Goal: Check status: Check status

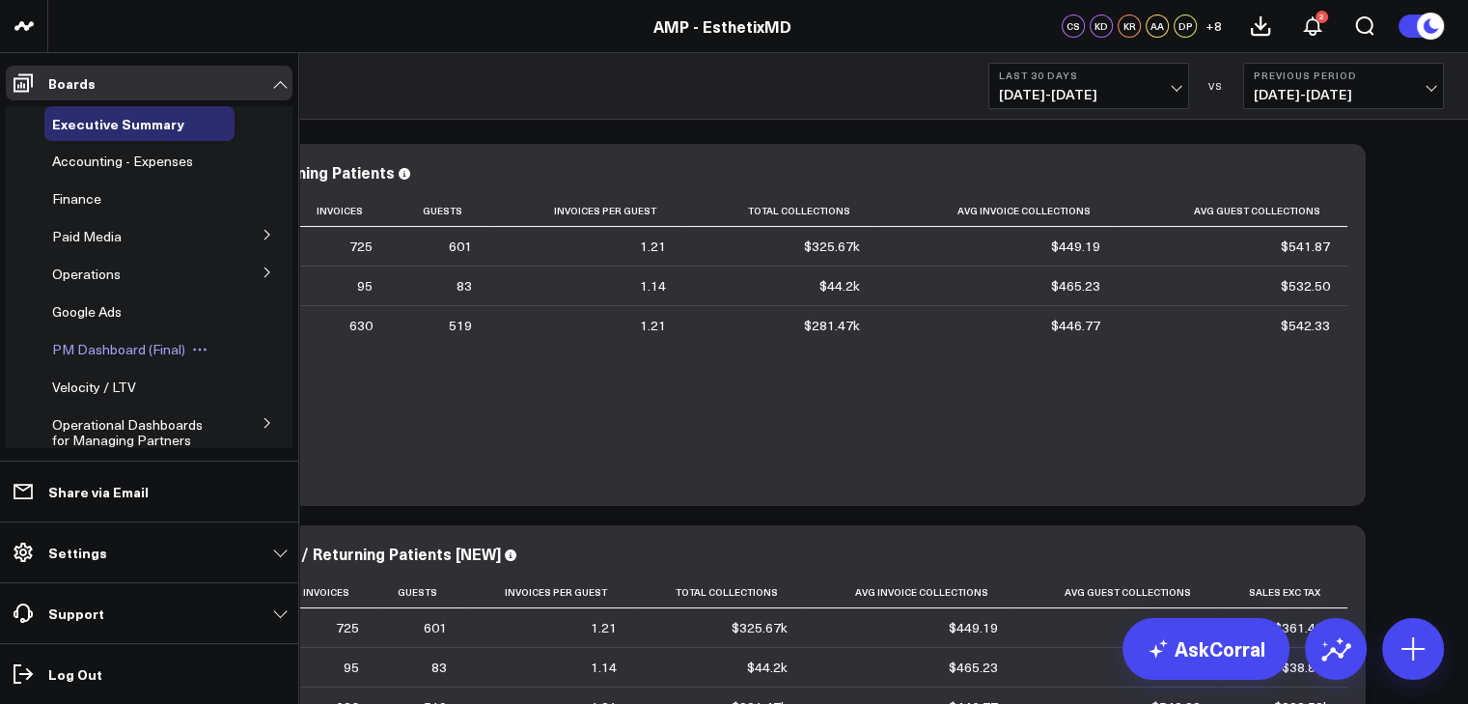
click at [103, 346] on span "PM Dashboard (Final)" at bounding box center [118, 349] width 133 height 18
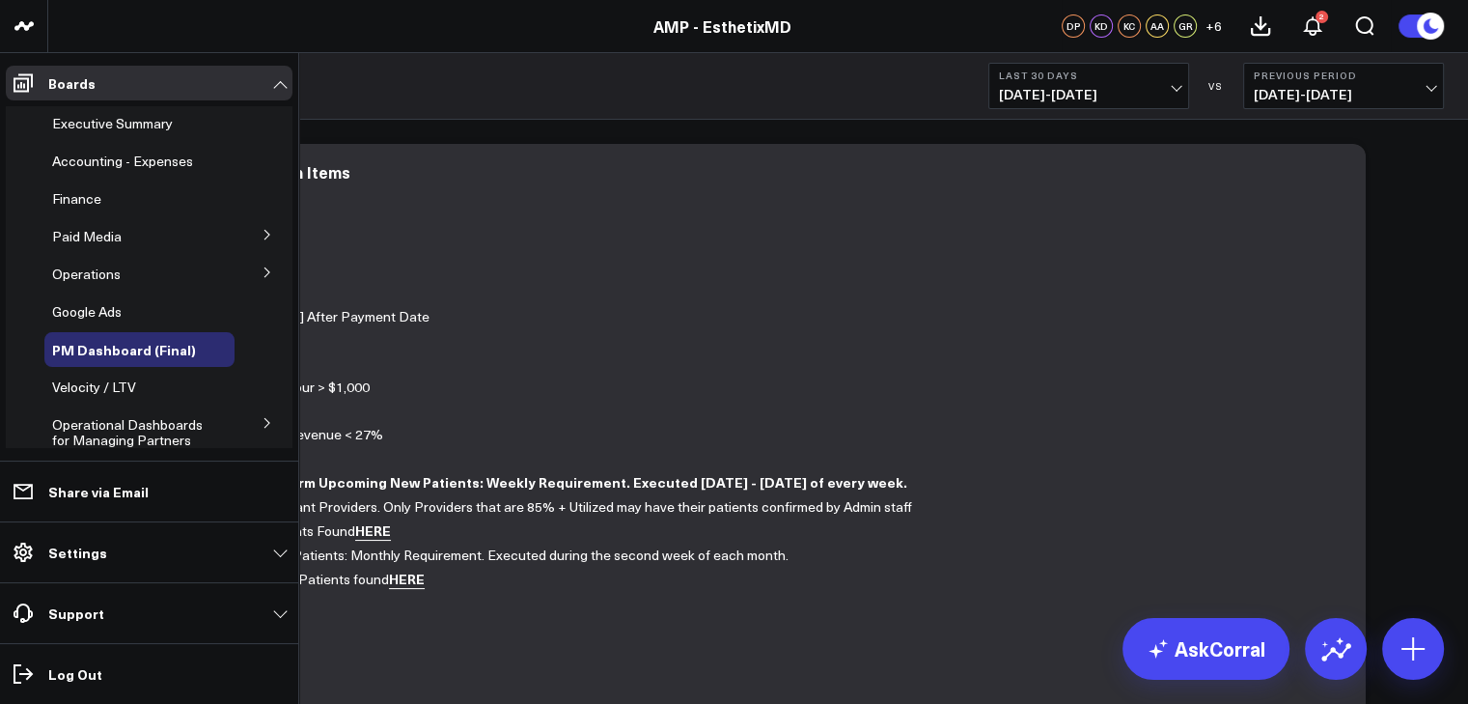
click at [262, 266] on icon at bounding box center [268, 272] width 12 height 12
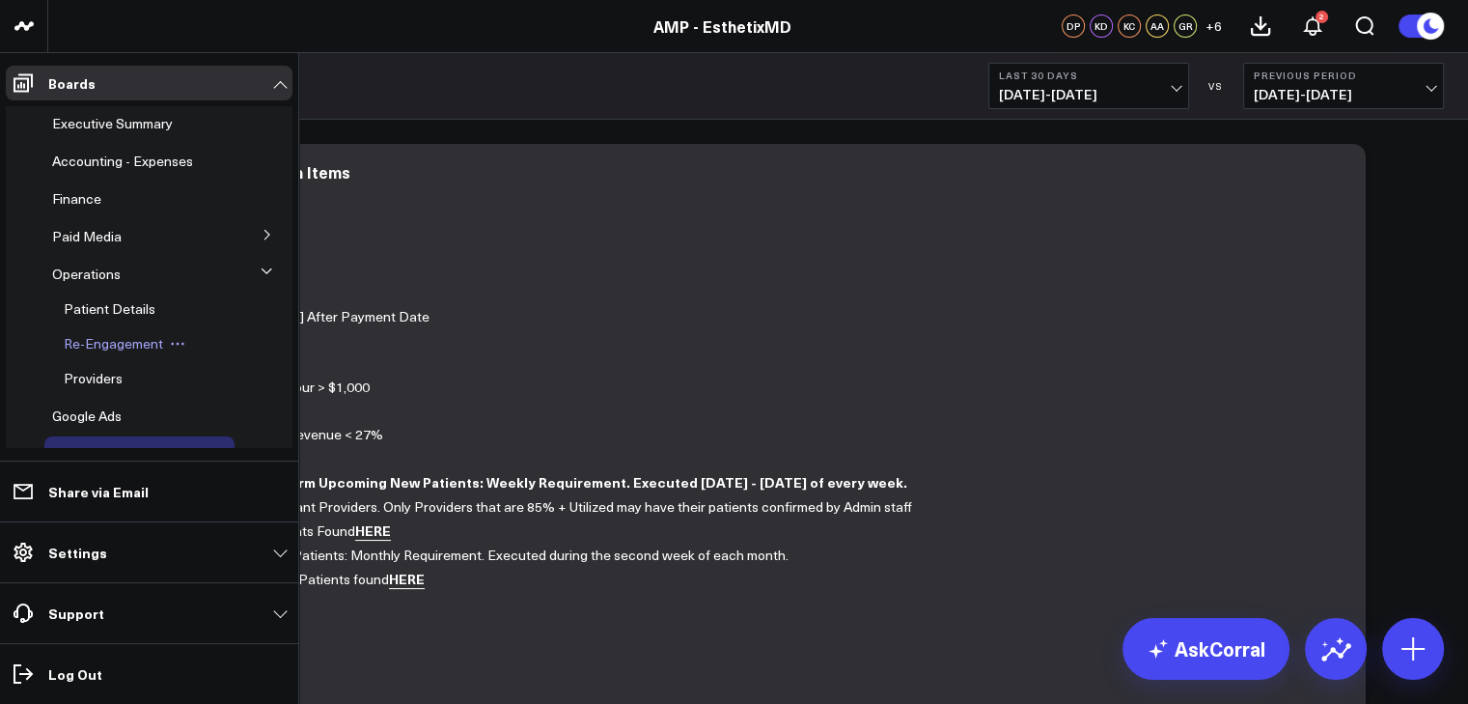
click at [136, 343] on span "Re-Engagement" at bounding box center [113, 343] width 99 height 18
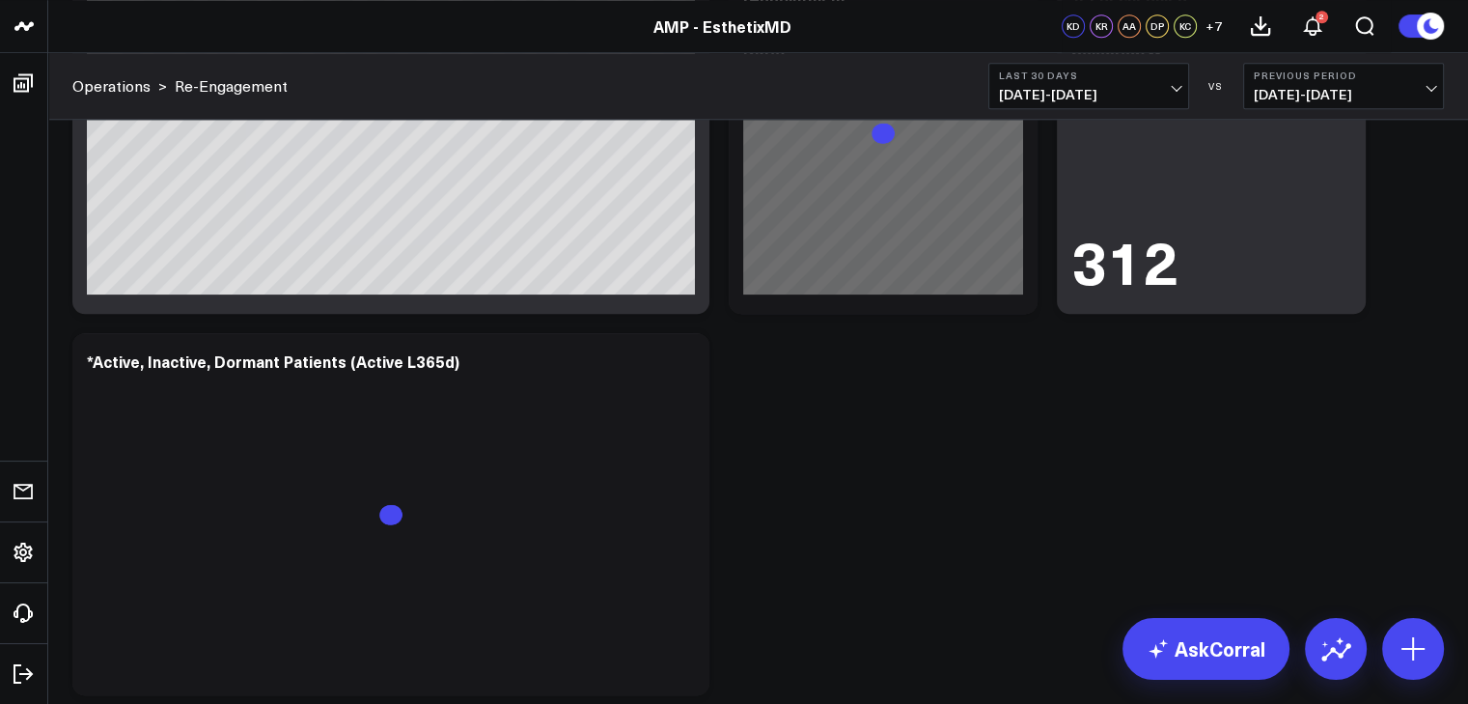
scroll to position [1932, 0]
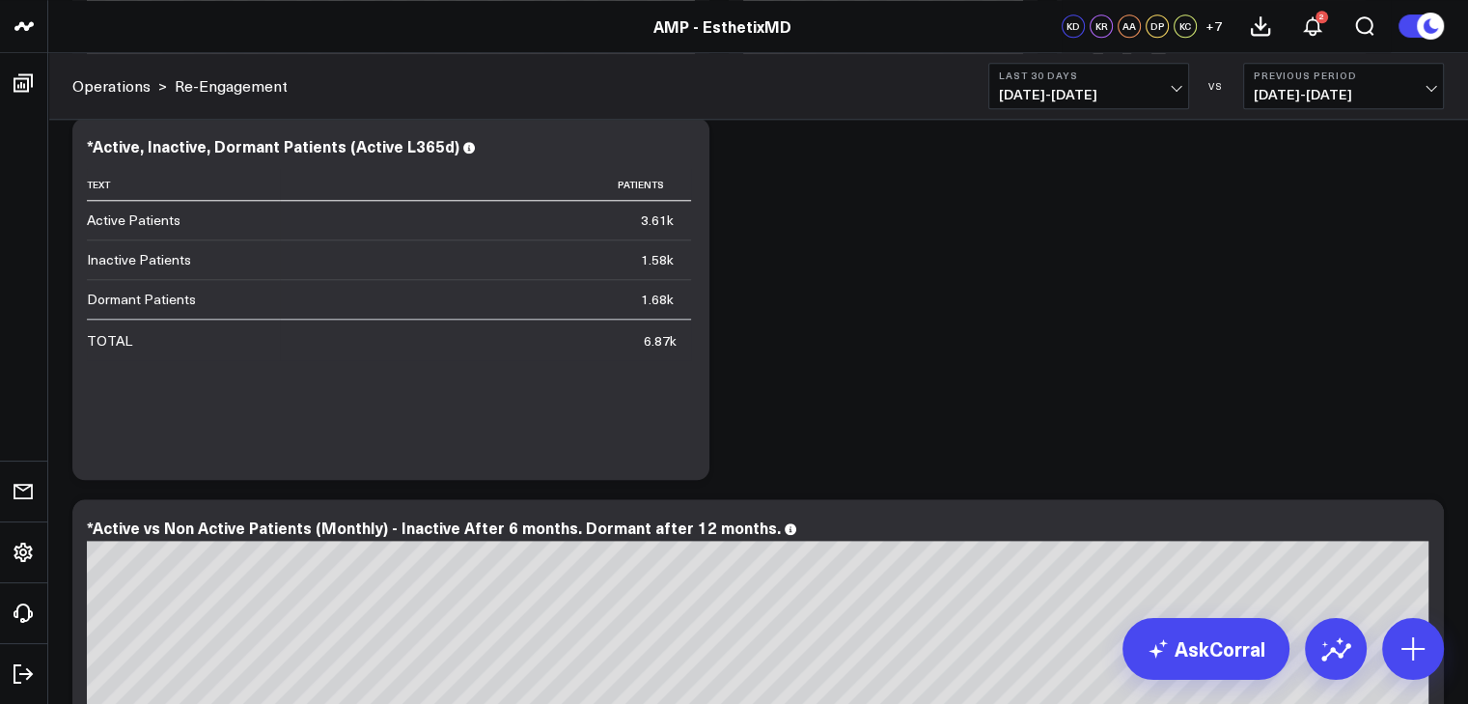
click at [1160, 76] on b "Last 30 Days" at bounding box center [1088, 75] width 179 height 12
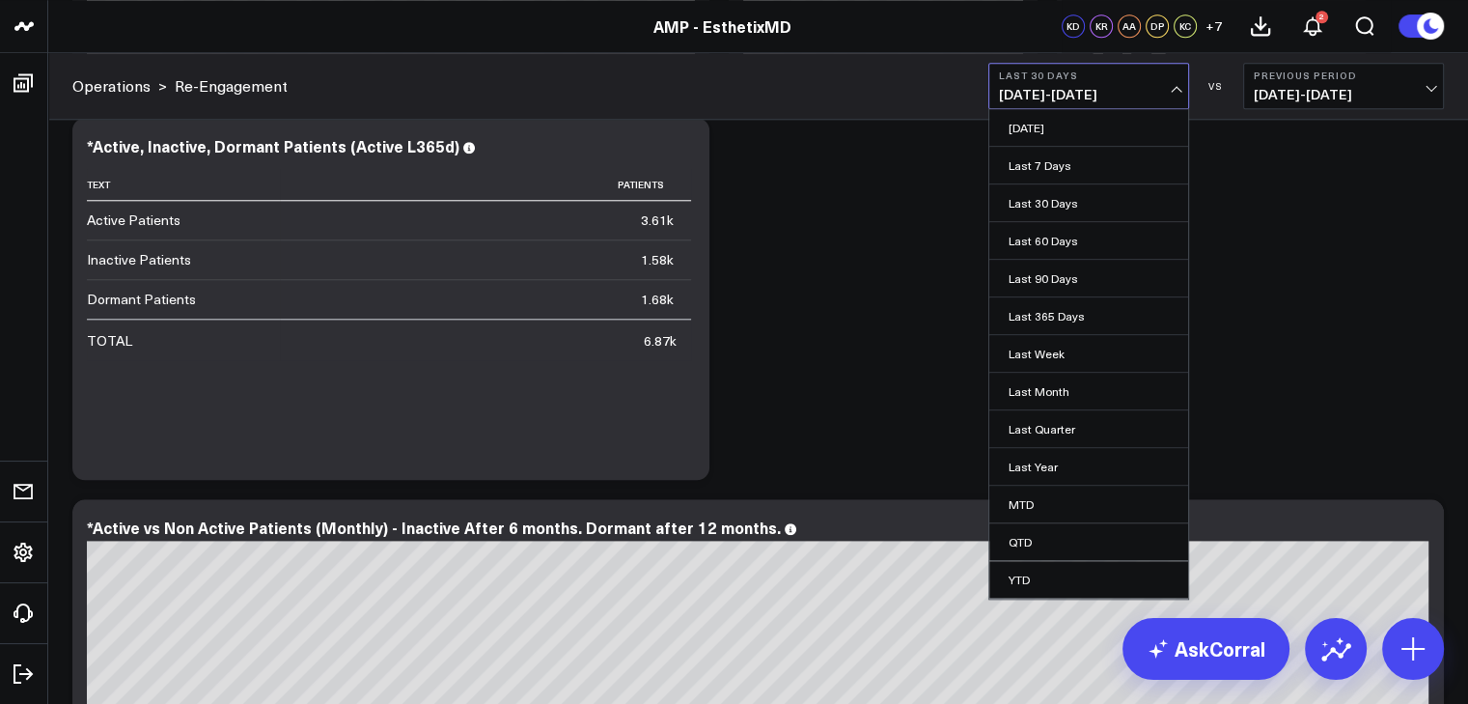
scroll to position [33, 0]
click at [1083, 575] on link "Custom Dates" at bounding box center [1088, 584] width 199 height 37
select select "8"
select select "2025"
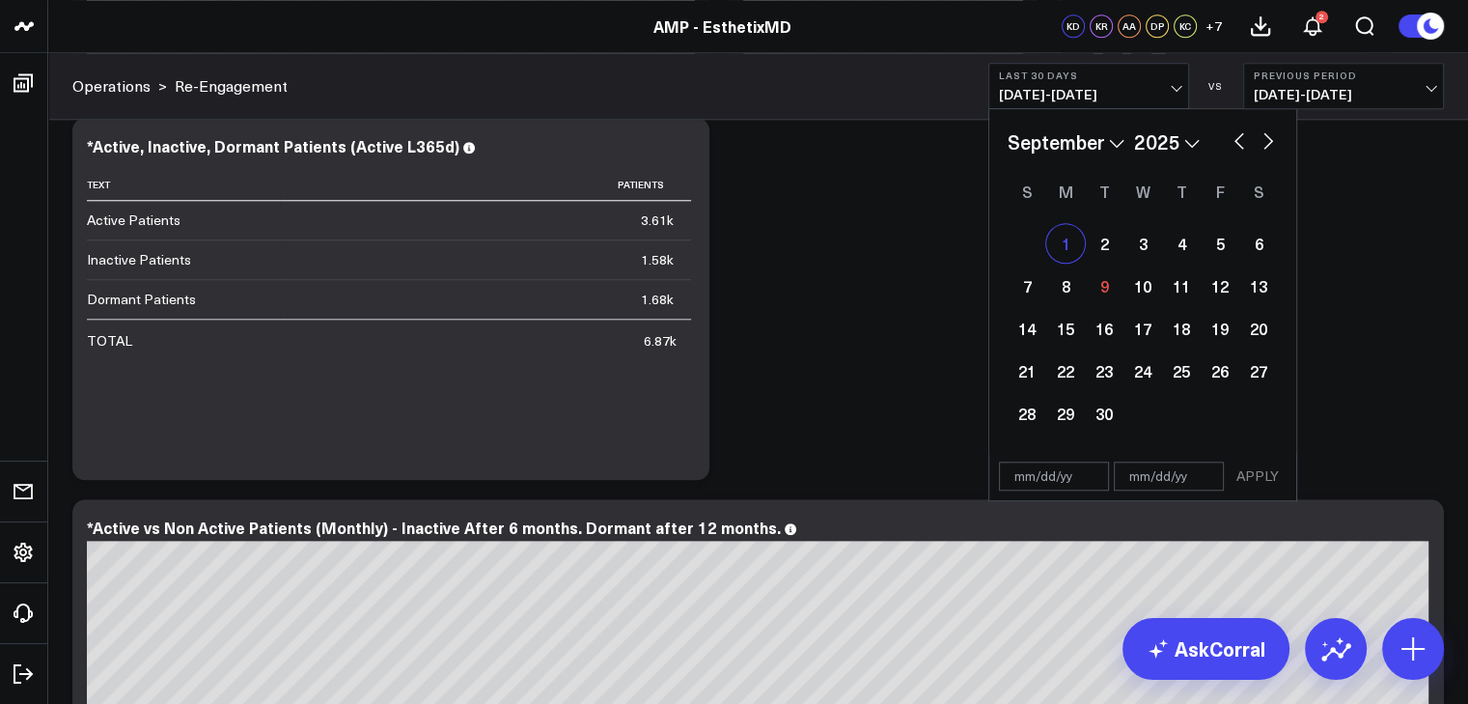
click at [1071, 234] on div "1" at bounding box center [1065, 243] width 39 height 39
type input "[DATE]"
select select "8"
select select "2025"
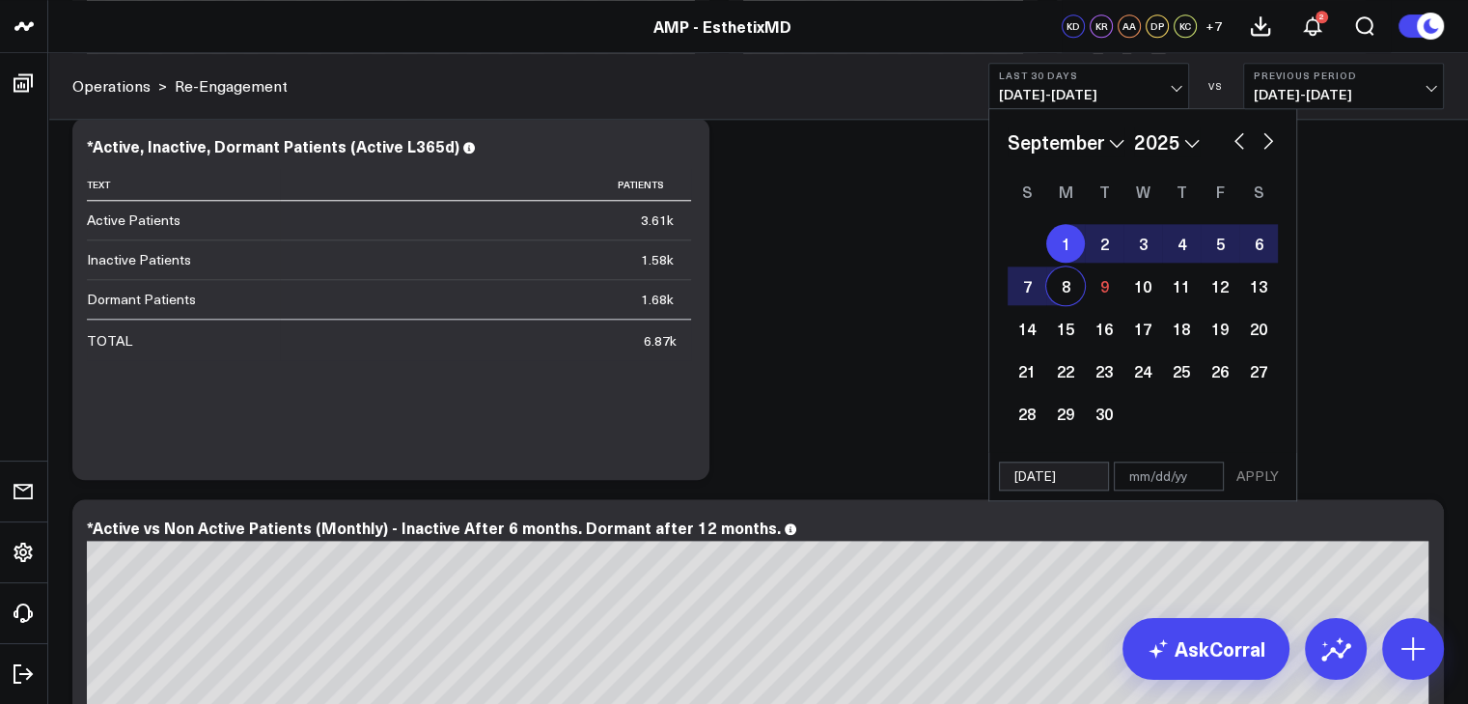
click at [1068, 273] on div "8" at bounding box center [1065, 285] width 39 height 39
type input "[DATE]"
select select "8"
select select "2025"
click at [1262, 467] on button "APPLY" at bounding box center [1257, 475] width 58 height 29
